Goal: Information Seeking & Learning: Learn about a topic

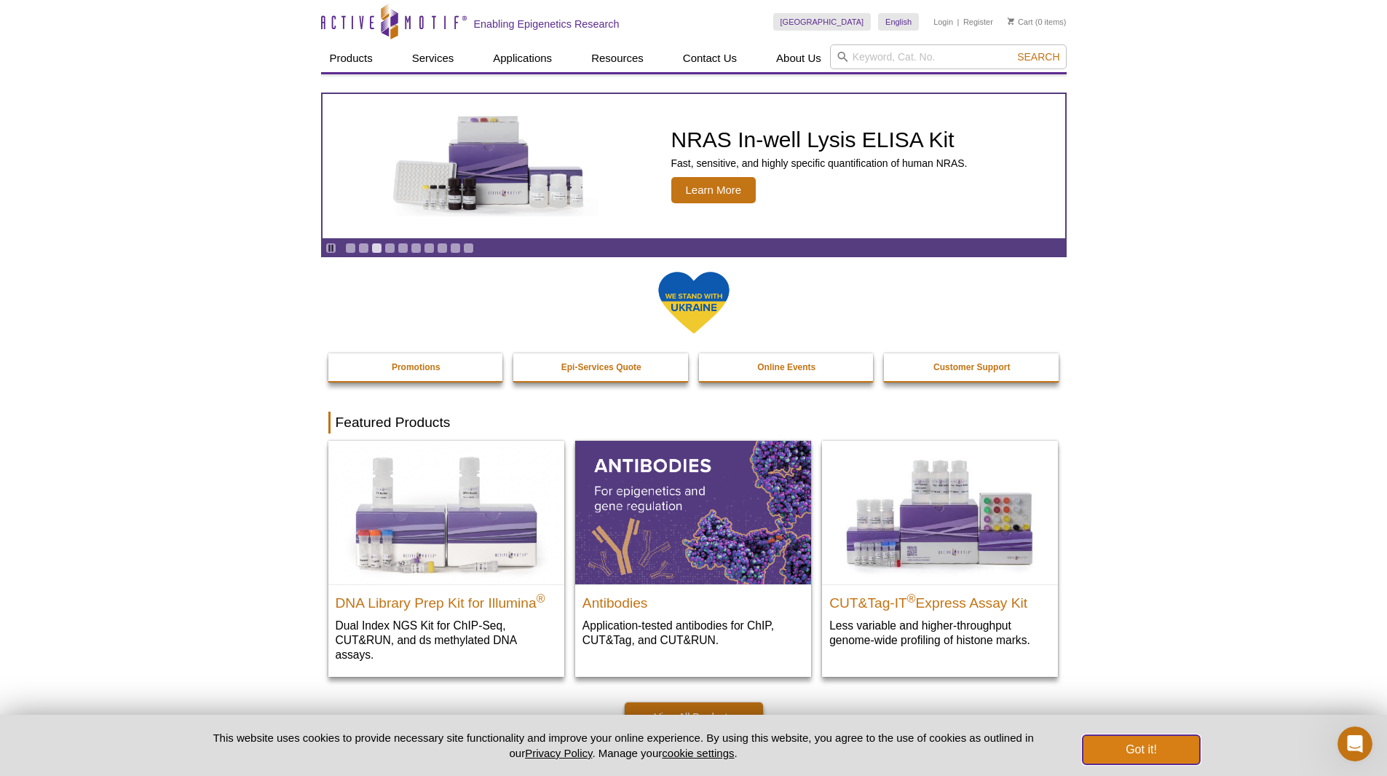
click at [1135, 749] on button "Got it!" at bounding box center [1141, 749] width 117 height 29
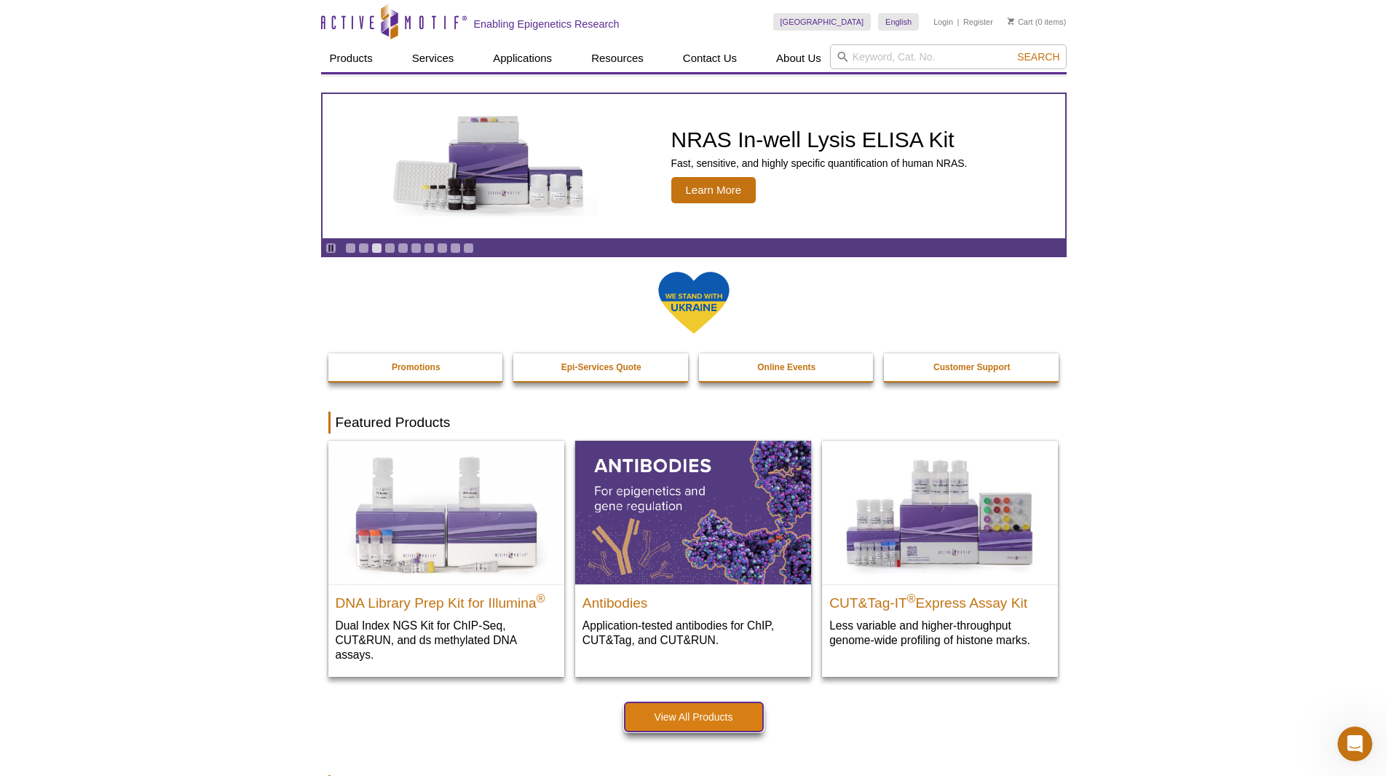
click at [704, 719] on link "View All Products" at bounding box center [694, 716] width 138 height 29
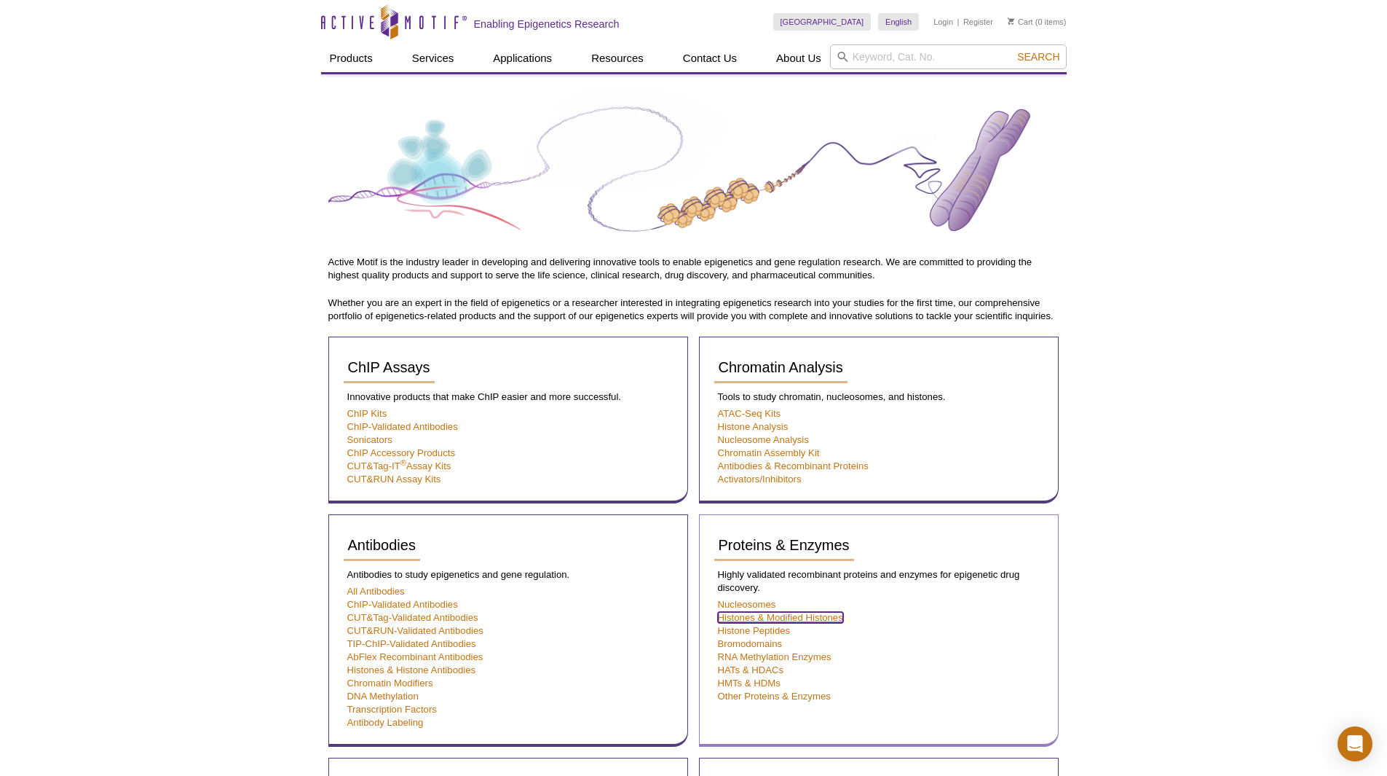
click at [760, 620] on link "Histones & Modified Histones" at bounding box center [780, 617] width 125 height 11
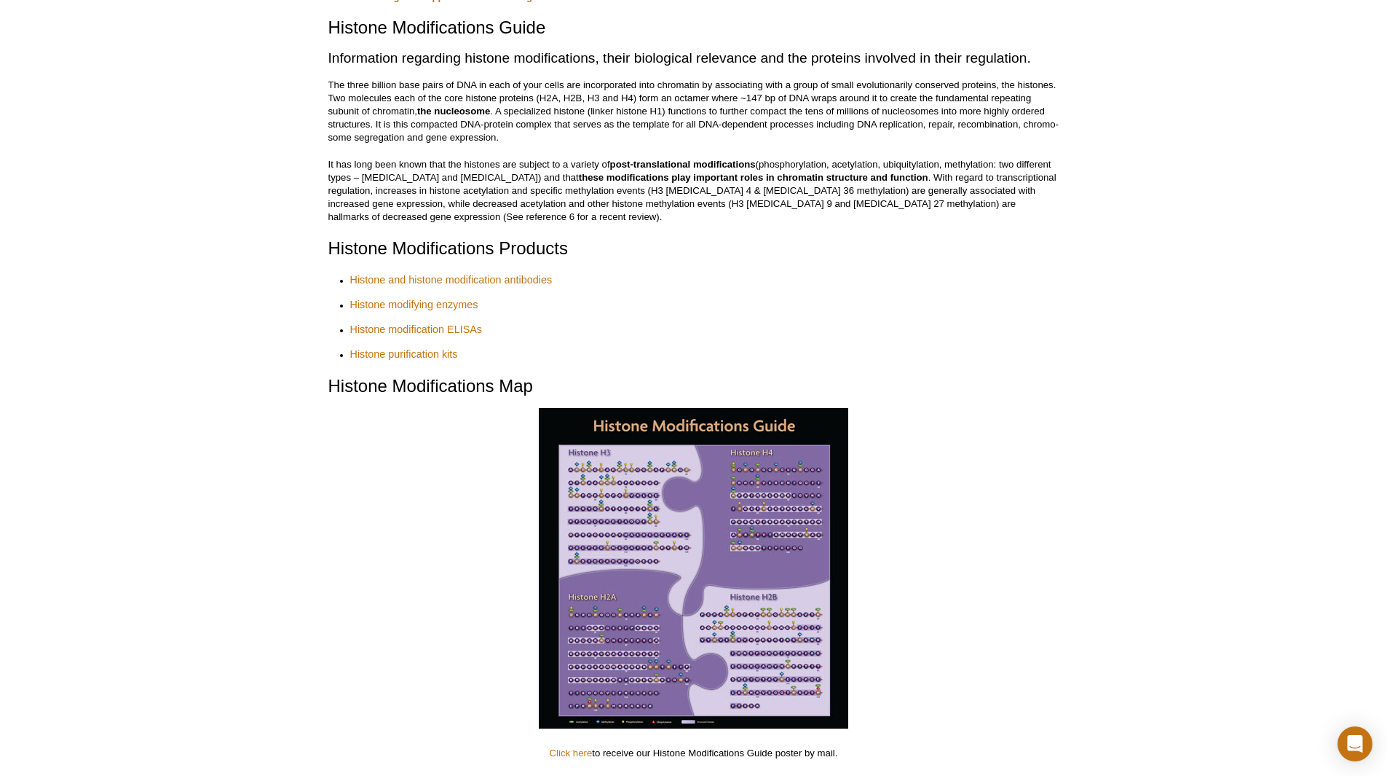
scroll to position [218, 0]
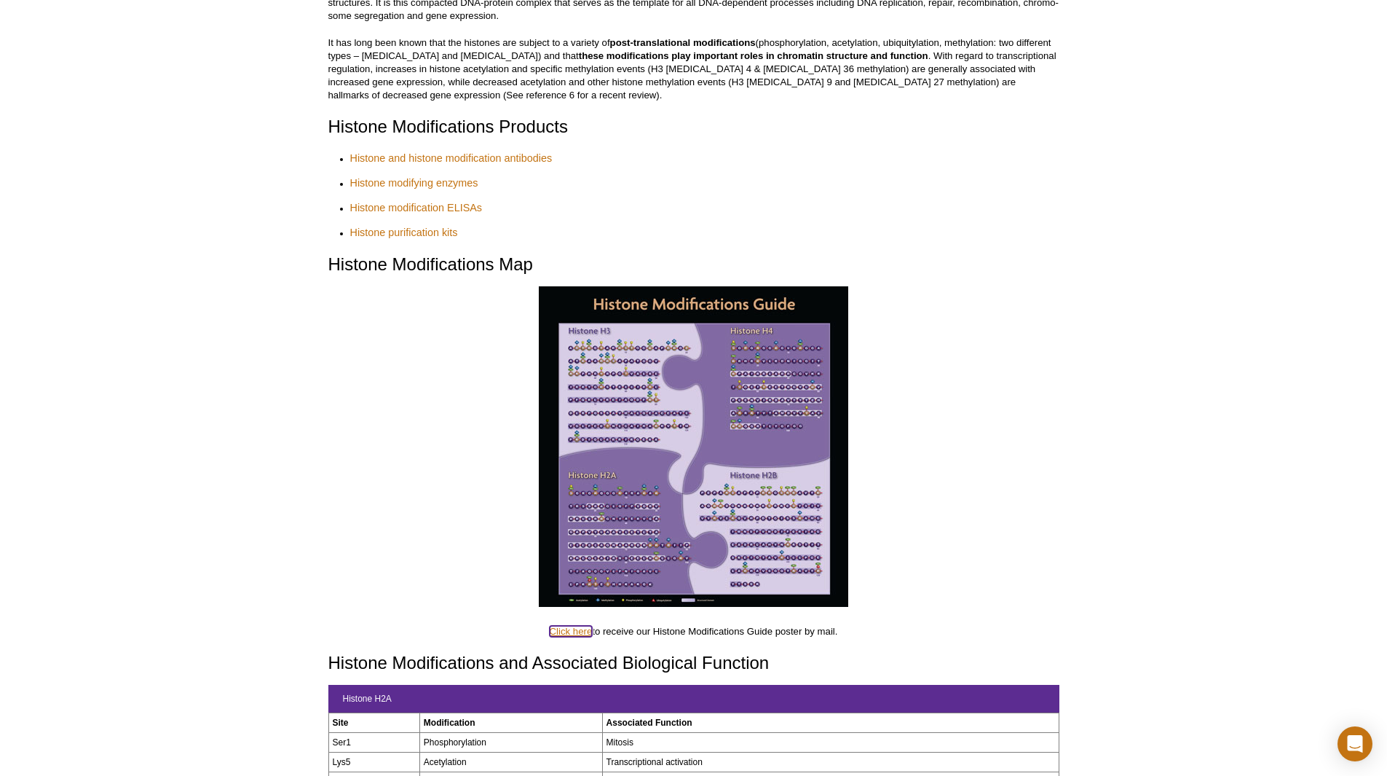
click at [575, 626] on link "Click here" at bounding box center [571, 631] width 43 height 11
